Goal: Information Seeking & Learning: Learn about a topic

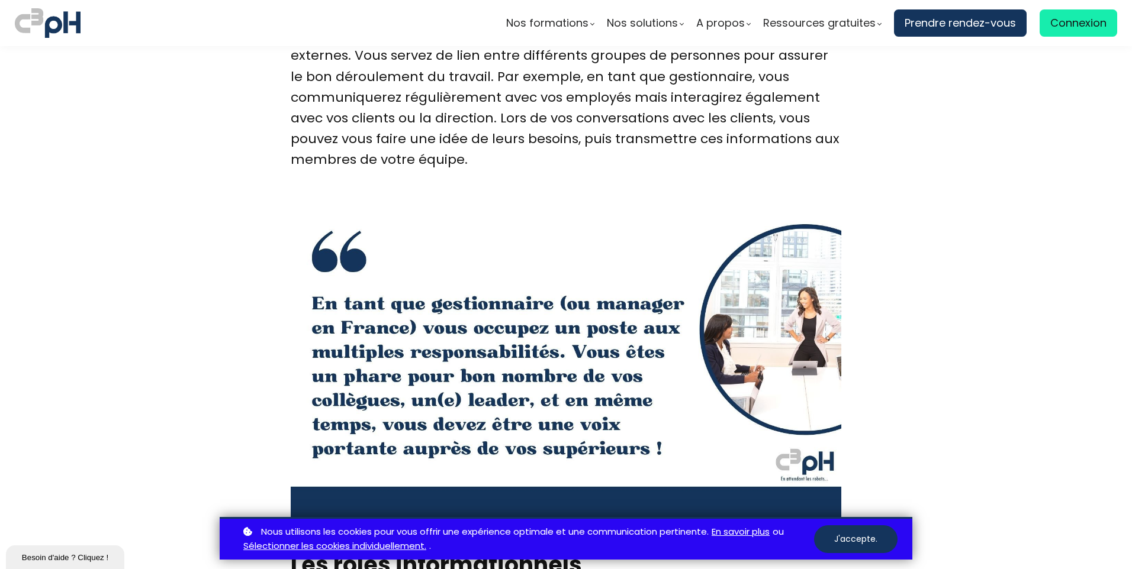
scroll to position [2506, 0]
